Goal: Task Accomplishment & Management: Use online tool/utility

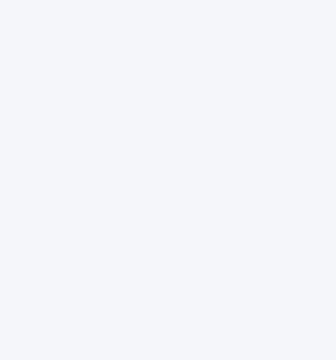
click at [159, 46] on div at bounding box center [168, 180] width 336 height 360
